Goal: Task Accomplishment & Management: Use online tool/utility

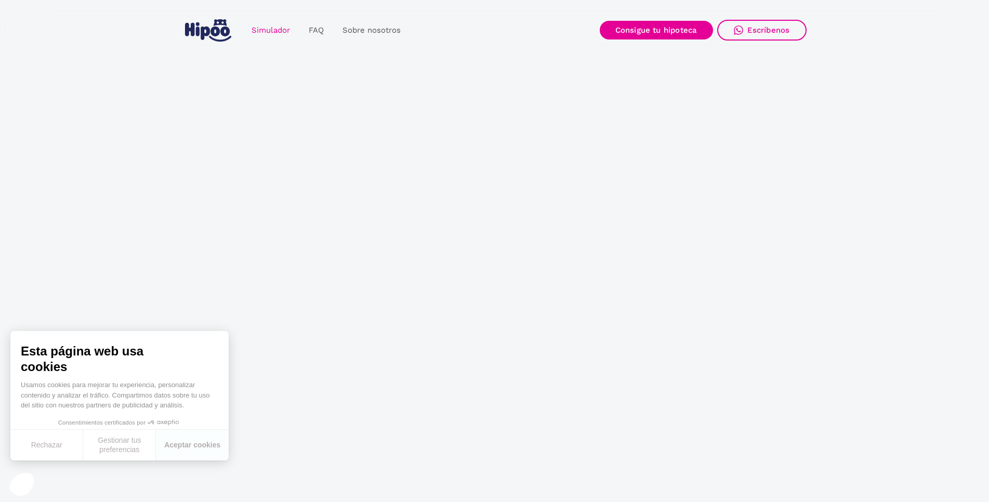
click at [262, 26] on link "Simulador" at bounding box center [270, 30] width 57 height 20
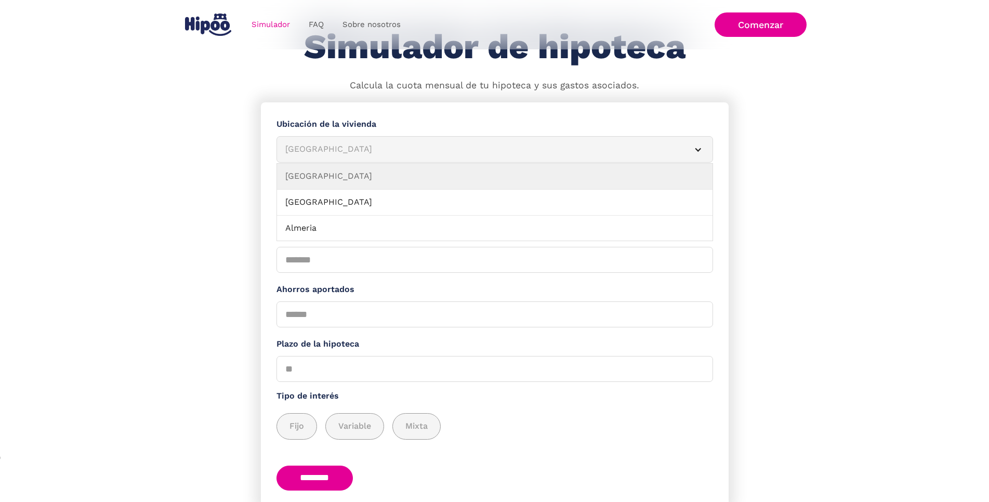
scroll to position [110, 0]
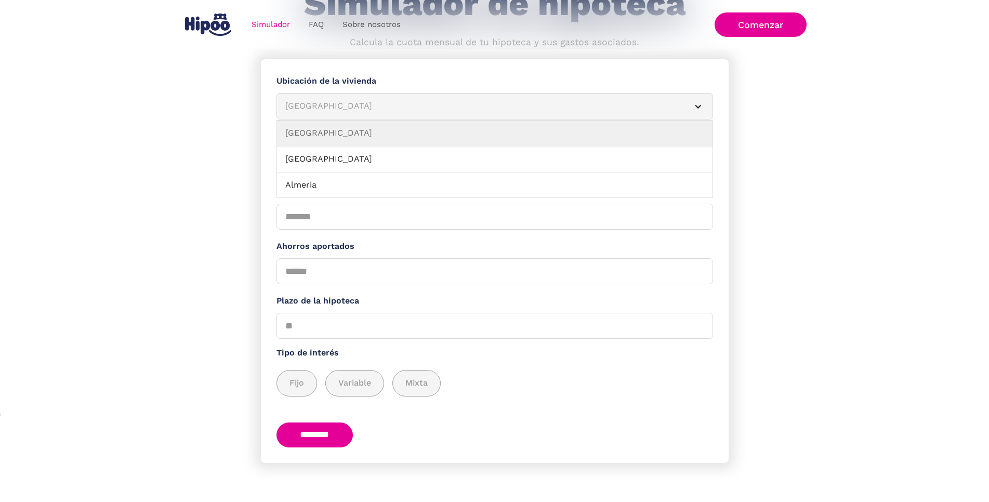
click at [350, 100] on div "Albacete" at bounding box center [482, 106] width 394 height 13
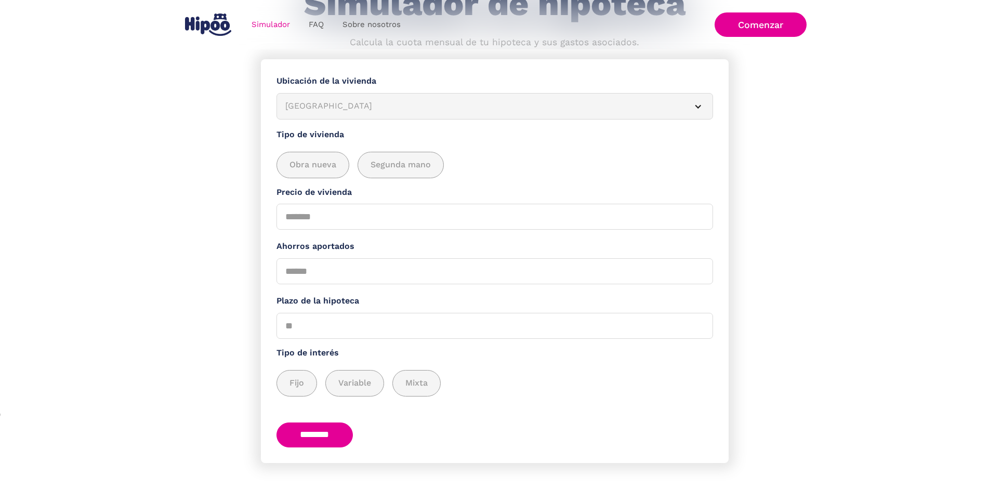
click at [321, 101] on div "Albacete" at bounding box center [482, 106] width 394 height 13
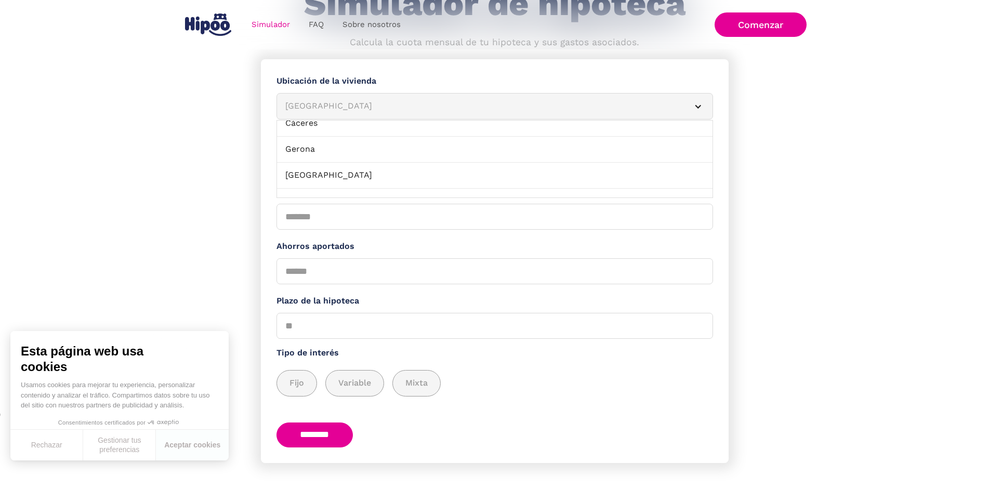
scroll to position [346, 0]
click at [326, 101] on div "Albacete" at bounding box center [482, 106] width 394 height 13
click at [686, 102] on article "Albacete" at bounding box center [494, 106] width 436 height 26
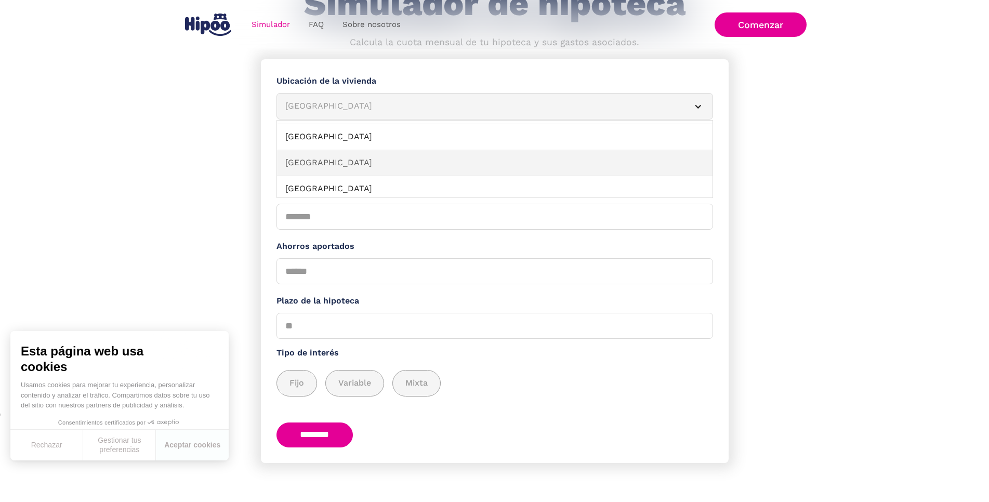
click at [603, 150] on link "Guadalajara" at bounding box center [494, 163] width 435 height 26
click at [365, 133] on link "Granada" at bounding box center [494, 137] width 435 height 26
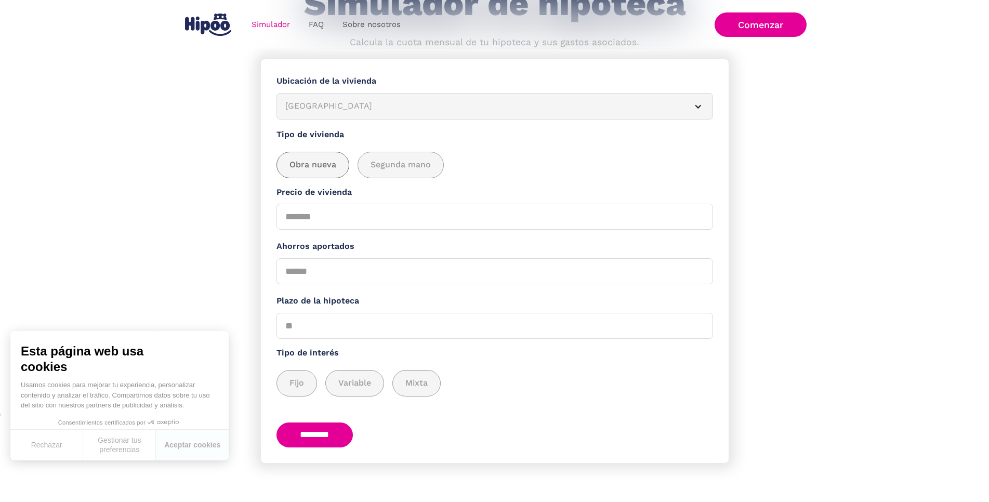
click at [313, 158] on span "Obra nueva" at bounding box center [312, 164] width 47 height 13
click at [333, 207] on input "Precio de vivienda" at bounding box center [494, 217] width 436 height 26
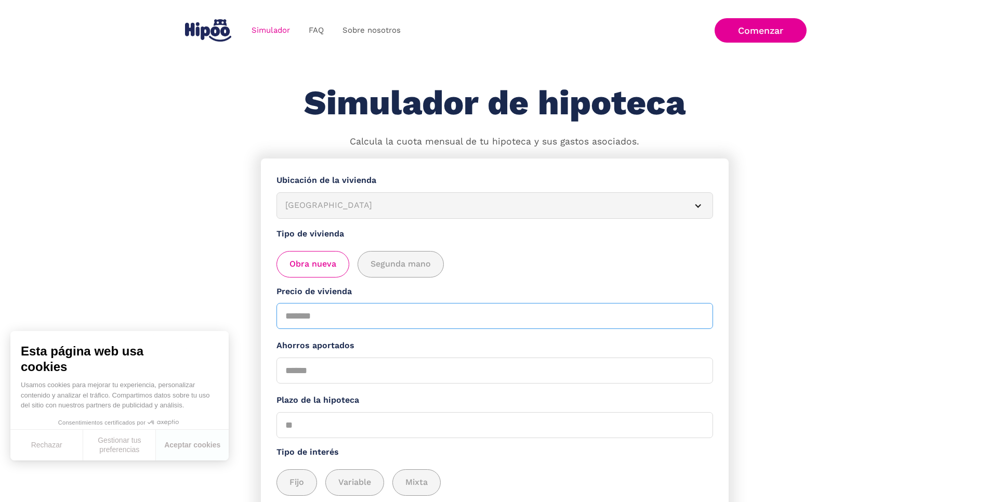
scroll to position [0, 0]
